Goal: Task Accomplishment & Management: Manage account settings

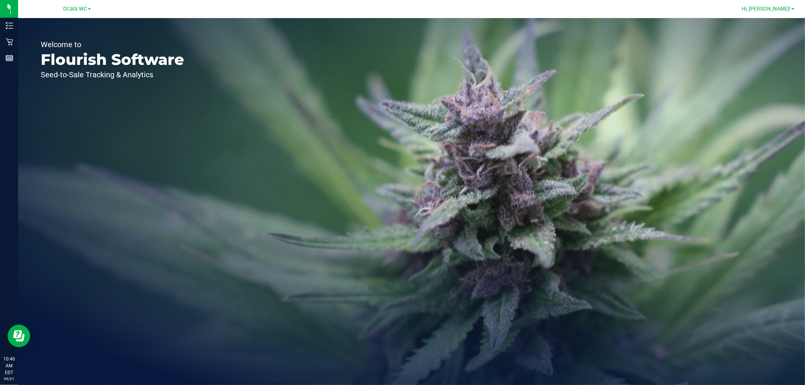
click at [764, 8] on span "Hi, [PERSON_NAME]!" at bounding box center [766, 9] width 49 height 6
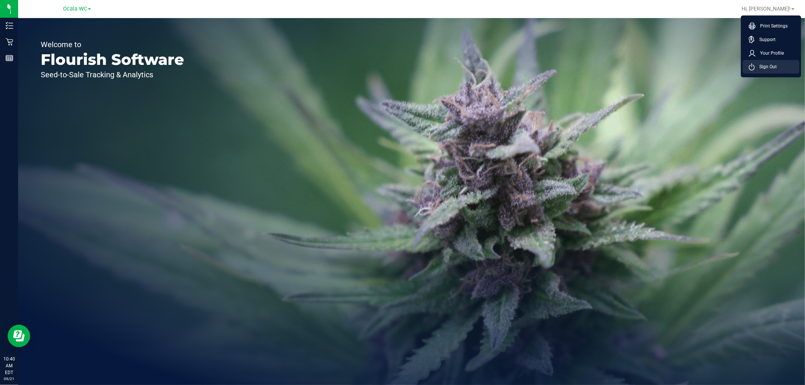
click at [753, 68] on icon at bounding box center [752, 66] width 6 height 7
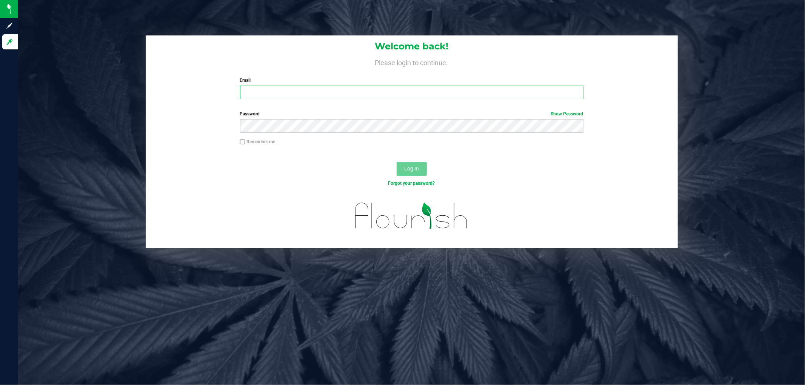
click at [288, 92] on input "Email" at bounding box center [412, 93] width 344 height 14
type input "[EMAIL_ADDRESS][DOMAIN_NAME]"
click at [397, 162] on button "Log In" at bounding box center [412, 169] width 30 height 14
